Goal: Find specific page/section: Find specific page/section

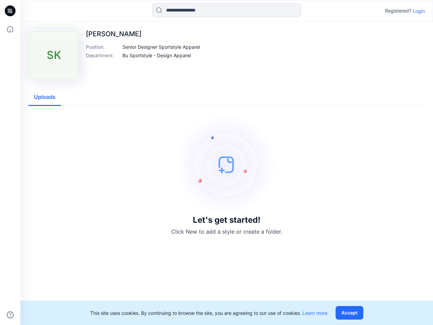
click at [217, 162] on img at bounding box center [227, 165] width 102 height 102
click at [10, 11] on icon at bounding box center [11, 11] width 3 height 0
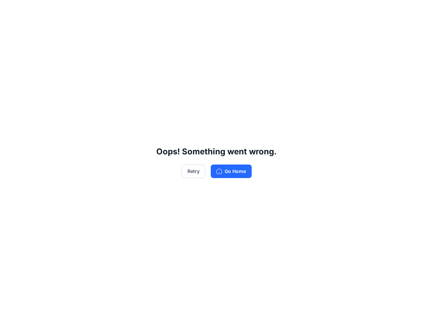
click at [10, 315] on div "Oops! Something went wrong. Retry Go Home" at bounding box center [216, 162] width 433 height 325
click at [227, 10] on div "Oops! Something went wrong. Retry Go Home" at bounding box center [216, 162] width 433 height 325
click at [419, 11] on div "Oops! Something went wrong. Retry Go Home" at bounding box center [216, 162] width 433 height 325
click at [162, 47] on div "Oops! Something went wrong. Retry Go Home" at bounding box center [216, 162] width 433 height 325
click at [157, 55] on div "Oops! Something went wrong. Retry Go Home" at bounding box center [216, 162] width 433 height 325
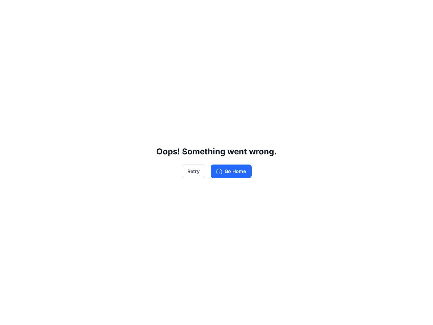
click at [45, 97] on div "Oops! Something went wrong. Retry Go Home" at bounding box center [216, 162] width 433 height 325
click at [351, 313] on div "Oops! Something went wrong. Retry Go Home" at bounding box center [216, 162] width 433 height 325
